Goal: Task Accomplishment & Management: Use online tool/utility

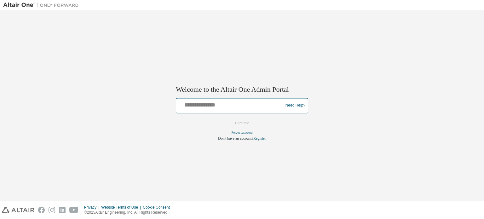
click at [229, 107] on input "text" at bounding box center [230, 103] width 104 height 9
type input "**********"
click at [239, 122] on button "Continue" at bounding box center [241, 122] width 27 height 9
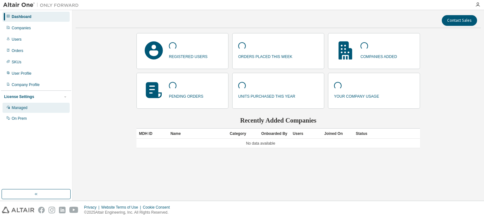
click at [20, 106] on div "Managed" at bounding box center [20, 107] width 16 height 5
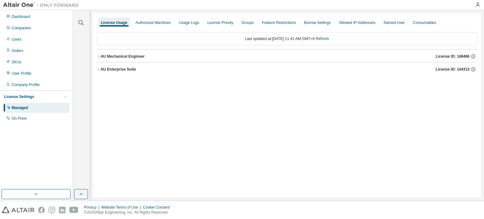
click at [99, 56] on icon "button" at bounding box center [99, 56] width 4 height 4
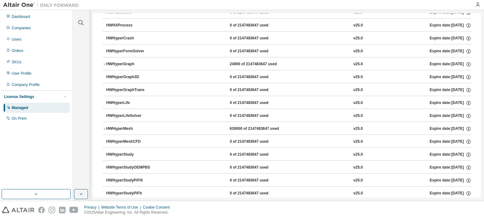
scroll to position [1106, 0]
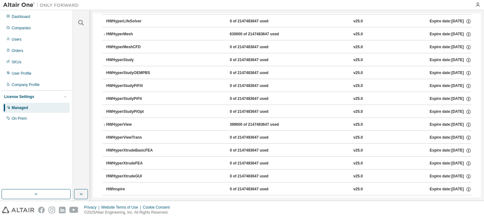
click at [105, 123] on icon "button" at bounding box center [104, 125] width 4 height 4
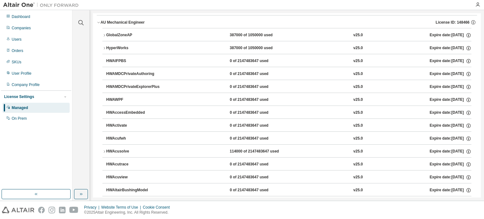
scroll to position [0, 0]
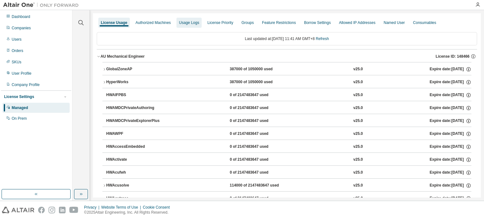
click at [188, 25] on div "Usage Logs" at bounding box center [189, 22] width 20 height 5
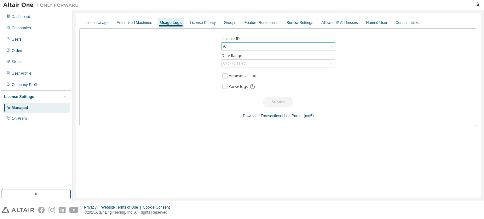
click at [325, 46] on div "All" at bounding box center [278, 46] width 113 height 8
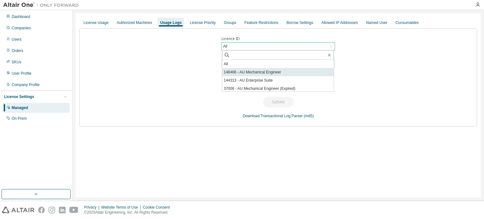
click at [304, 72] on li "148466 - AU Mechanical Engineer" at bounding box center [277, 72] width 111 height 8
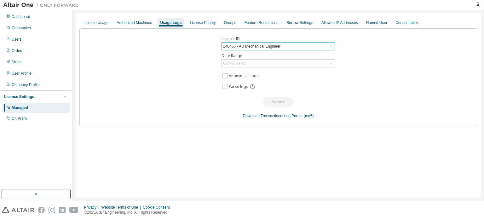
click at [320, 44] on div "148466 - AU Mechanical Engineer" at bounding box center [278, 46] width 113 height 8
click at [383, 52] on div "Licence ID 148466 - AU Mechanical Engineer All 148466 - AU Mechanical Engineer …" at bounding box center [277, 77] width 397 height 98
click at [313, 62] on div "Click to select" at bounding box center [278, 63] width 113 height 8
click at [401, 74] on div "Licence ID 148466 - AU Mechanical Engineer Date Range Click to select Last 30 d…" at bounding box center [277, 77] width 397 height 98
